Goal: Find specific fact: Find specific fact

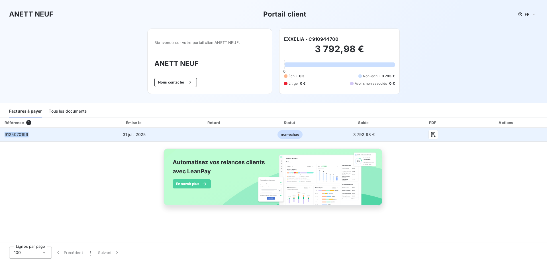
drag, startPoint x: 5, startPoint y: 134, endPoint x: 27, endPoint y: 134, distance: 21.7
click at [27, 134] on span "9125070199" at bounding box center [17, 134] width 24 height 5
copy span "9125070199"
drag, startPoint x: 353, startPoint y: 133, endPoint x: 373, endPoint y: 133, distance: 19.7
click at [373, 133] on span "3 792,98 €" at bounding box center [364, 134] width 22 height 5
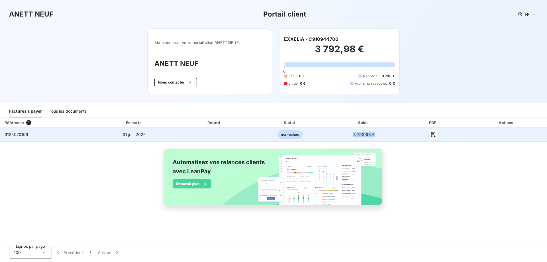
copy span "3 792,98 €"
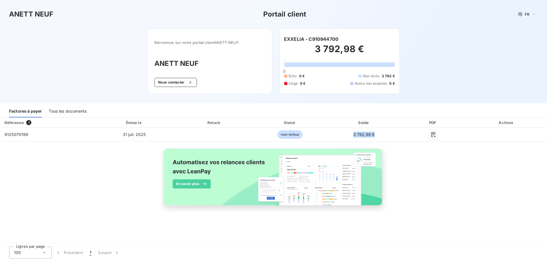
click at [69, 110] on div "Tous les documents" at bounding box center [68, 111] width 38 height 12
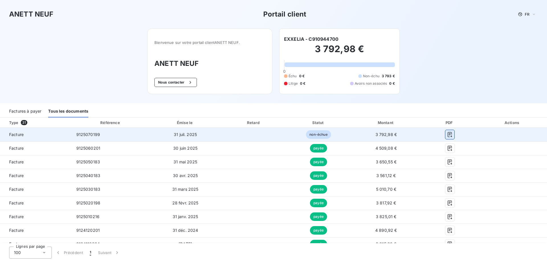
click at [448, 134] on icon "button" at bounding box center [450, 134] width 4 height 5
